Goal: Information Seeking & Learning: Learn about a topic

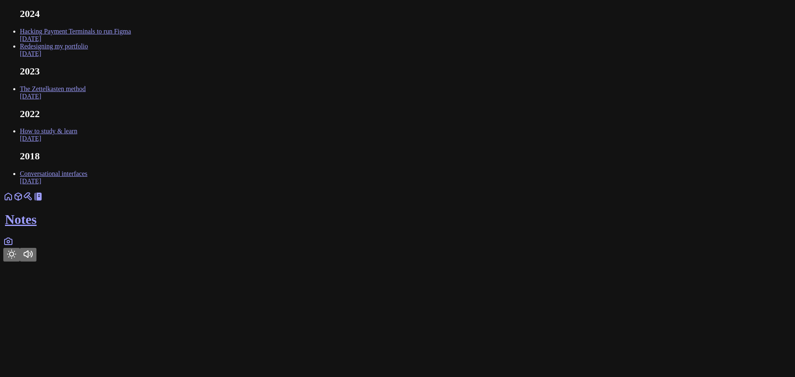
click at [131, 42] on link "Hacking Payment Terminals to run Figma [DATE]" at bounding box center [75, 35] width 111 height 14
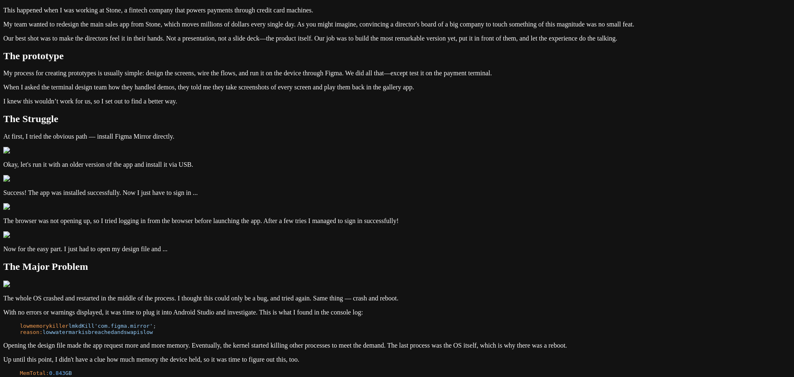
scroll to position [166, 0]
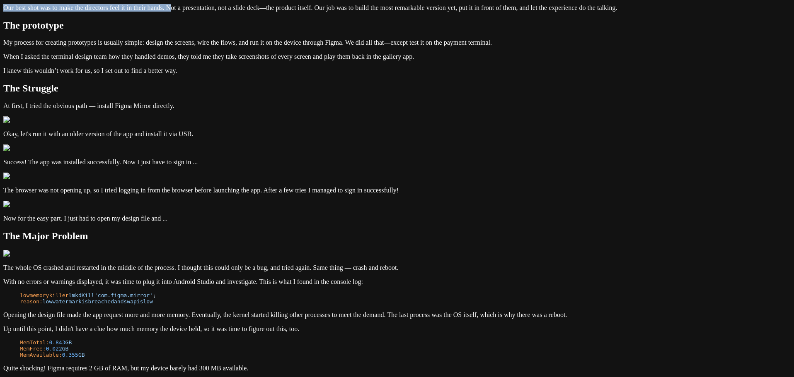
drag, startPoint x: 439, startPoint y: 191, endPoint x: 302, endPoint y: 156, distance: 141.9
click at [302, 156] on article "Hacking Payment Terminals to run Figma [DATE] This post addresses the issue of …" at bounding box center [396, 267] width 787 height 818
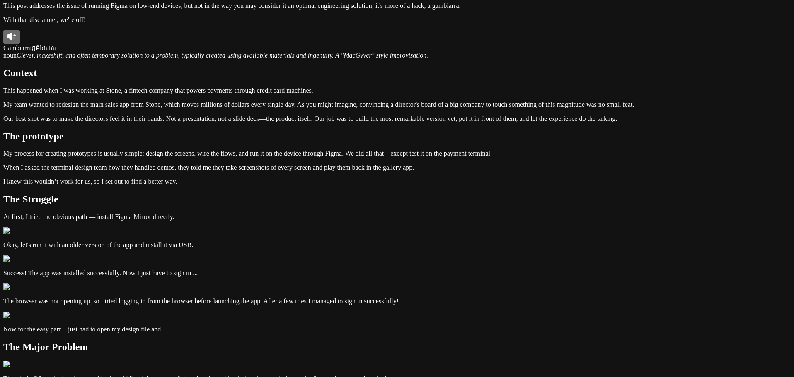
scroll to position [0, 0]
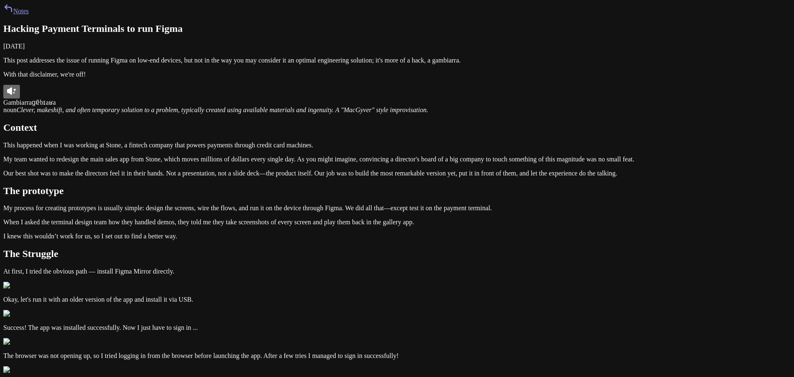
click at [29, 14] on link "Notes" at bounding box center [15, 10] width 25 height 7
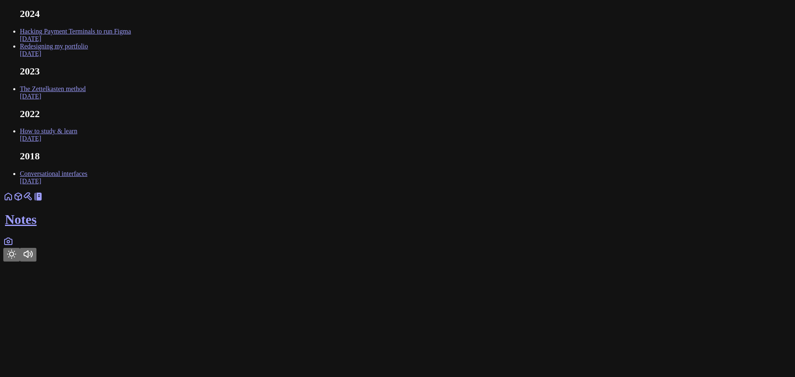
click at [13, 202] on icon at bounding box center [8, 197] width 10 height 10
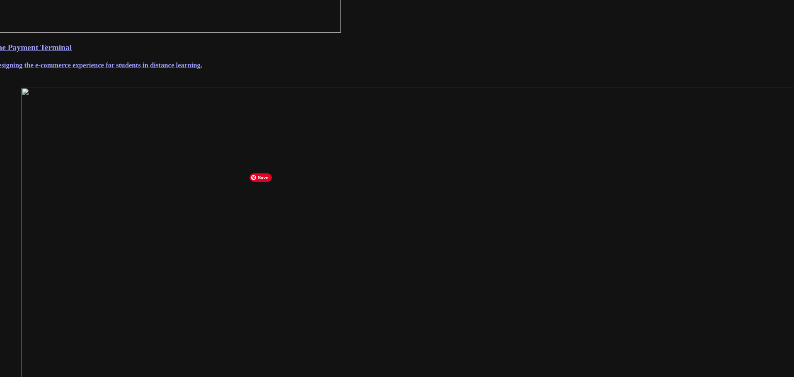
scroll to position [257, 0]
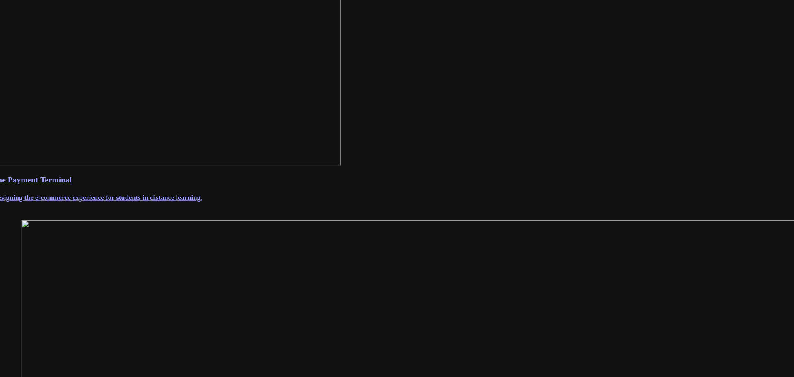
click at [342, 202] on link "Stone Payment Terminal Redesigning the e-commerce experience for students in di…" at bounding box center [396, 188] width 821 height 27
